Goal: Task Accomplishment & Management: Use online tool/utility

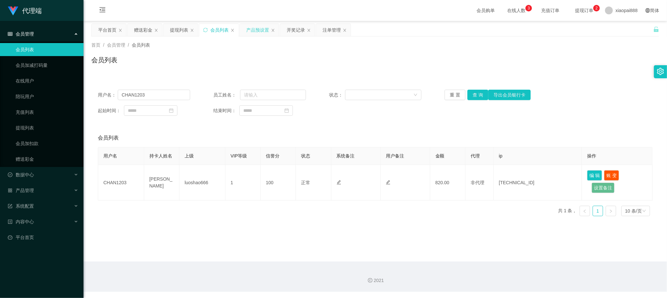
click at [257, 27] on div "产品预设置" at bounding box center [257, 30] width 23 height 12
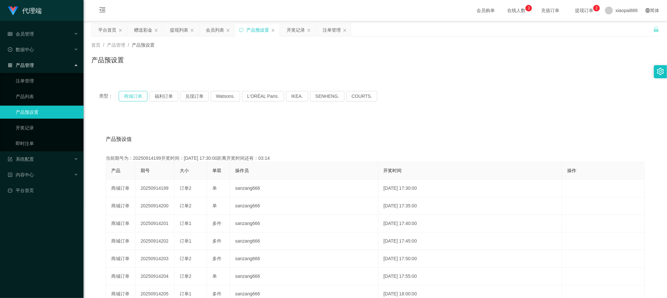
click at [138, 94] on button "商城订单" at bounding box center [133, 96] width 29 height 10
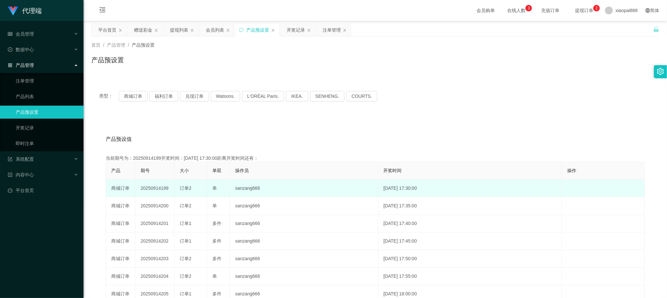
click at [157, 187] on td "20250914199" at bounding box center [154, 189] width 39 height 18
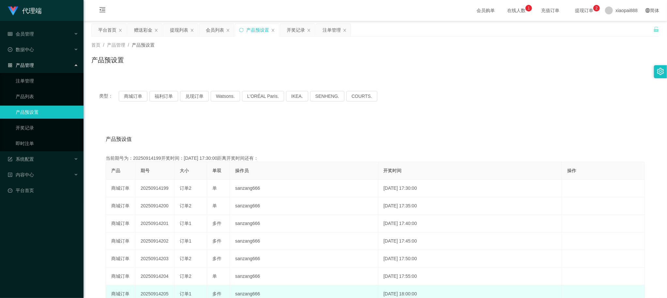
copy td "20250914199"
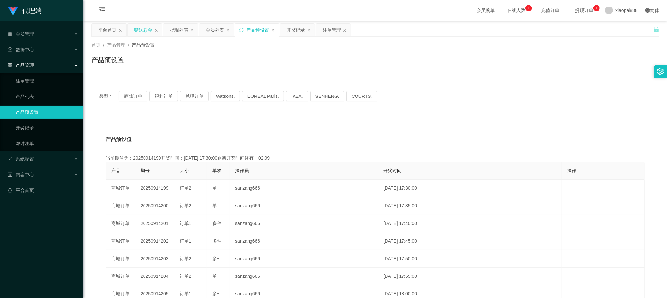
click at [138, 29] on div "赠送彩金" at bounding box center [143, 30] width 18 height 12
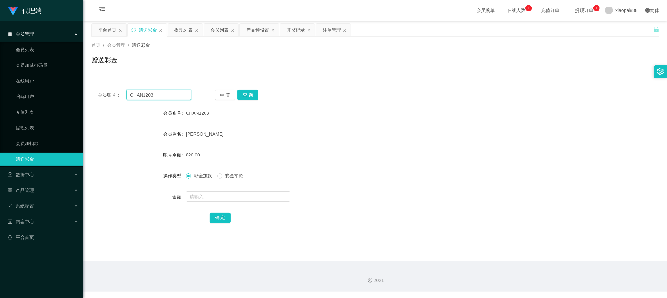
click at [177, 98] on input "CHAN1203" at bounding box center [158, 95] width 65 height 10
click at [252, 94] on button "查 询" at bounding box center [247, 95] width 21 height 10
click at [325, 32] on div "注单管理" at bounding box center [332, 30] width 18 height 12
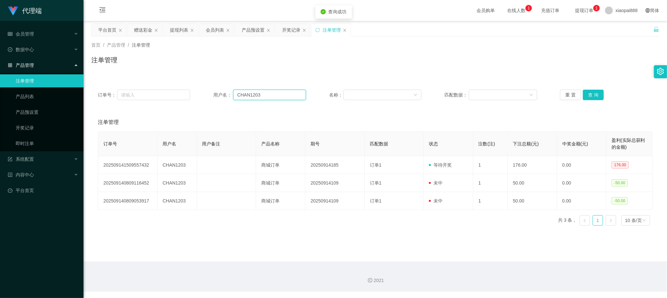
click at [255, 99] on input "CHAN1203" at bounding box center [269, 95] width 72 height 10
click at [592, 99] on button "查 询" at bounding box center [593, 95] width 21 height 10
click at [180, 29] on div "提现列表" at bounding box center [179, 30] width 18 height 12
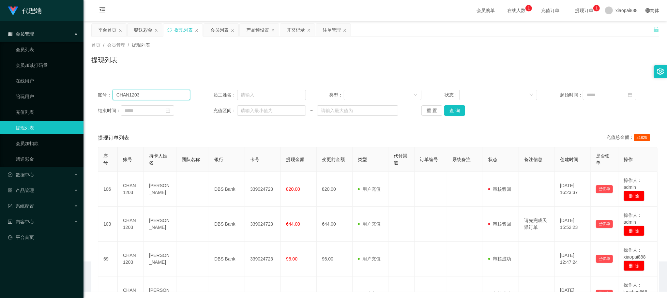
click at [171, 92] on input "CHAN1203" at bounding box center [152, 95] width 78 height 10
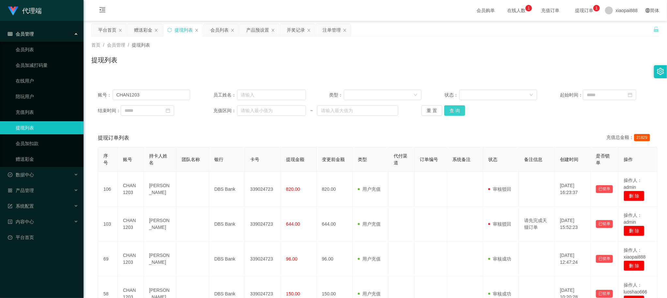
click at [450, 111] on button "查 询" at bounding box center [454, 110] width 21 height 10
drag, startPoint x: 160, startPoint y: 94, endPoint x: 234, endPoint y: 98, distance: 74.5
click at [160, 94] on input "CHAN1203" at bounding box center [152, 95] width 78 height 10
paste input "shinbi"
type input "shinbi"
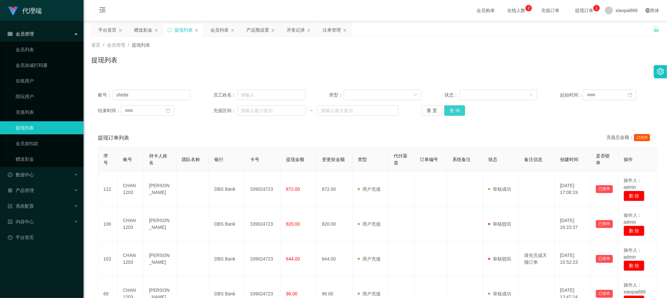
click at [457, 110] on button "查 询" at bounding box center [454, 110] width 21 height 10
click at [143, 31] on div "赠送彩金" at bounding box center [143, 30] width 18 height 12
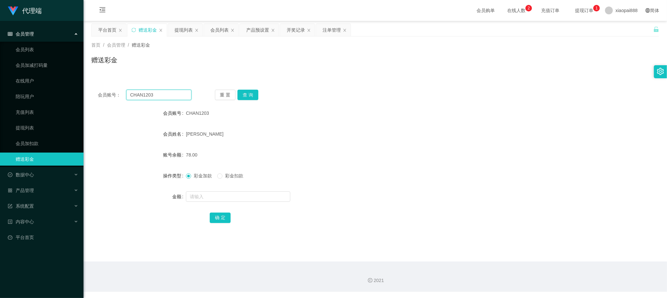
click at [161, 95] on input "CHAN1203" at bounding box center [158, 95] width 65 height 10
paste input "shinbi"
type input "shinbi"
click at [247, 93] on button "查 询" at bounding box center [247, 95] width 21 height 10
